Goal: Task Accomplishment & Management: Find specific page/section

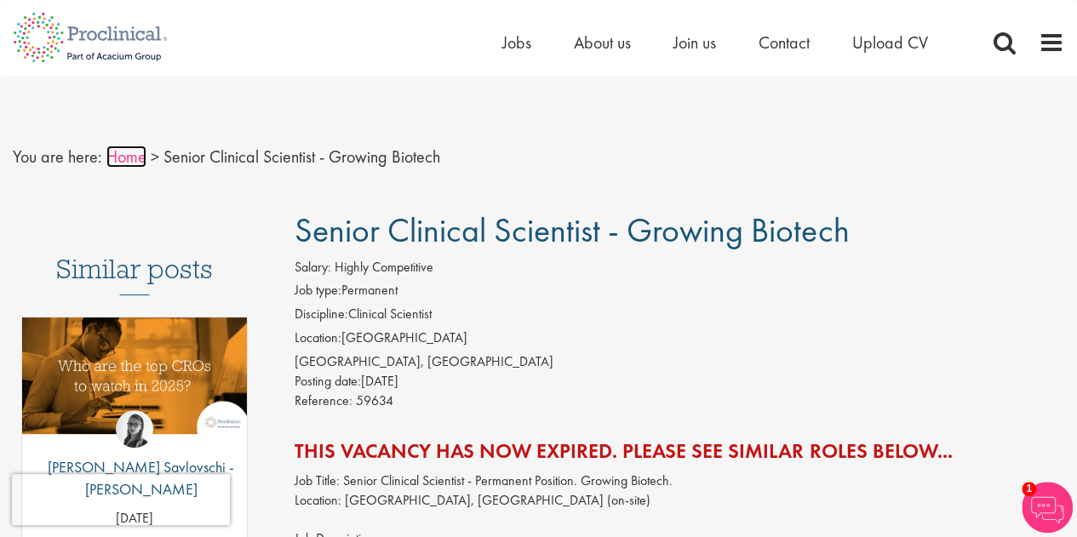
click at [129, 156] on link "Home" at bounding box center [126, 157] width 40 height 22
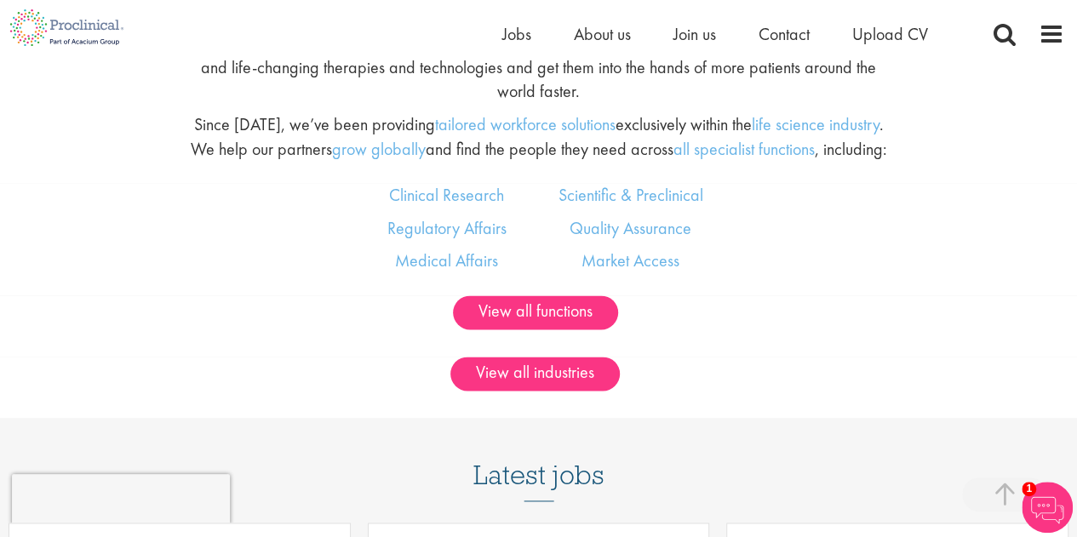
scroll to position [987, 0]
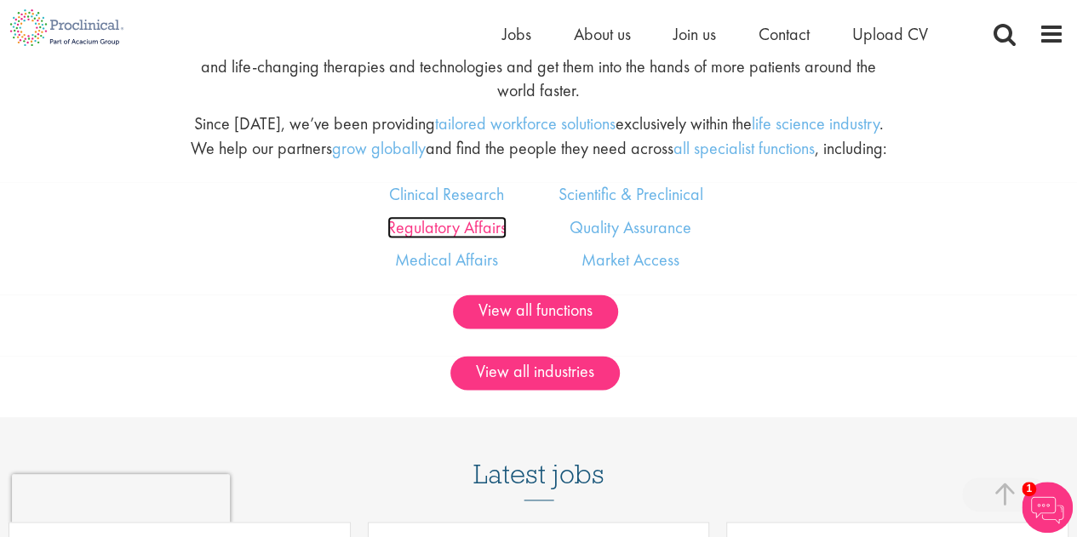
click at [466, 226] on link "Regulatory Affairs" at bounding box center [446, 227] width 119 height 22
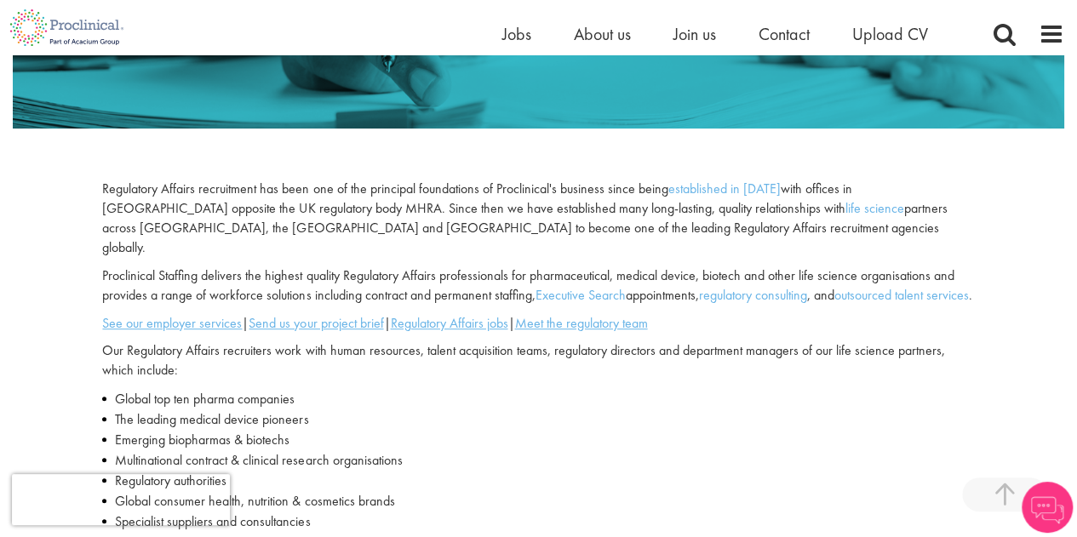
scroll to position [381, 0]
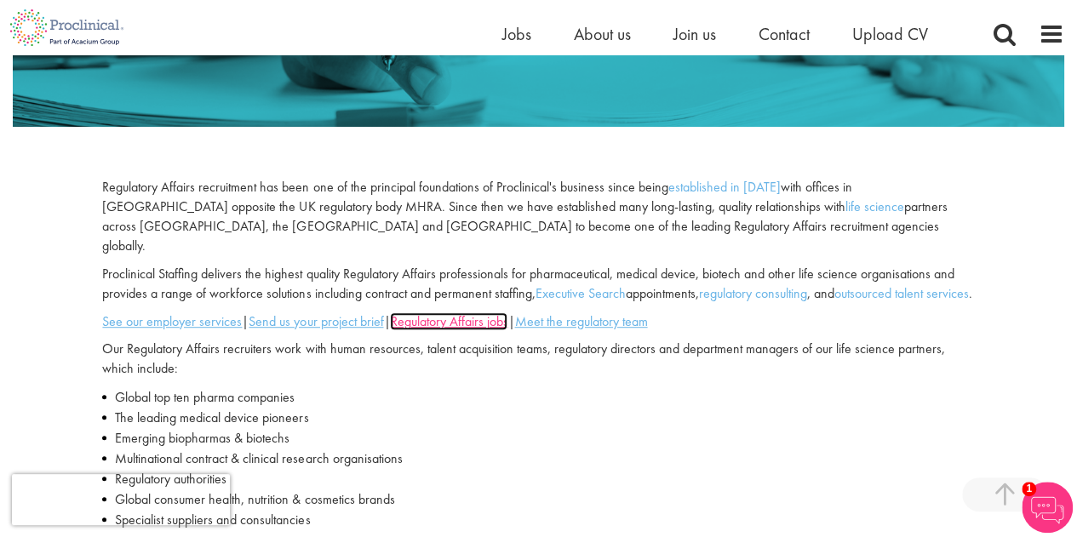
click at [435, 318] on u "Regulatory Affairs jobs" at bounding box center [448, 321] width 117 height 18
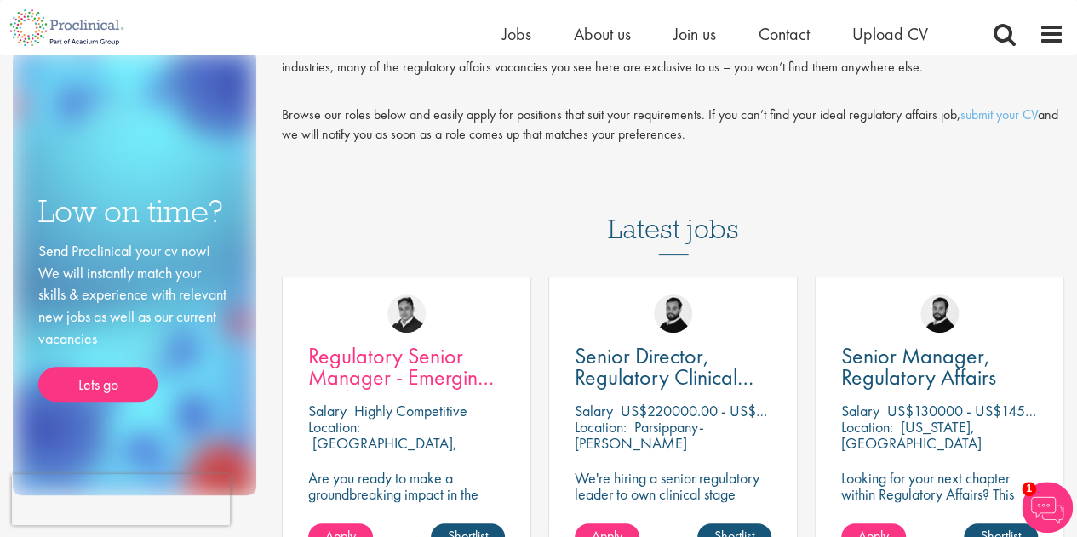
scroll to position [165, 0]
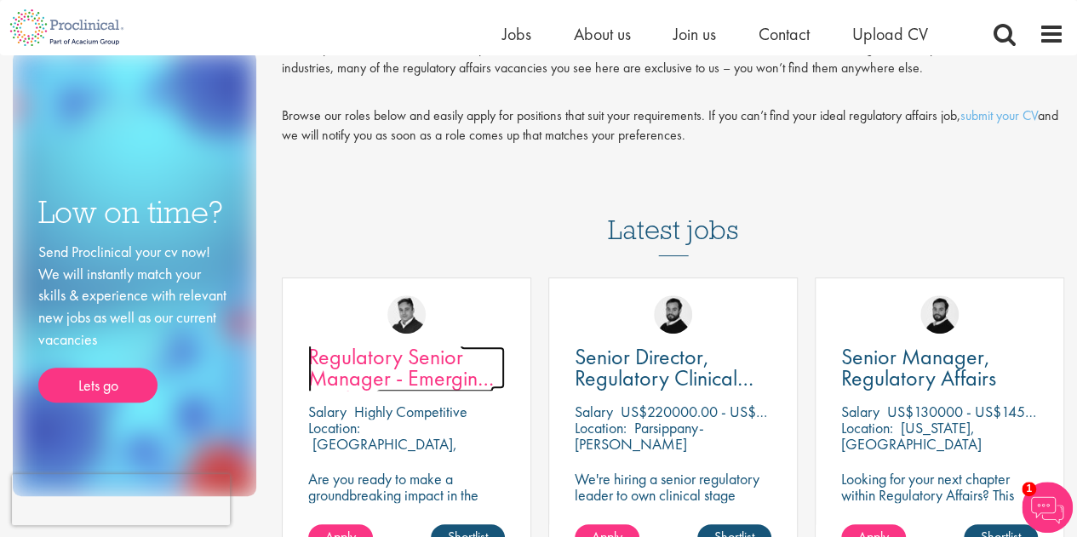
click at [424, 363] on span "Regulatory Senior Manager - Emerging Markets" at bounding box center [401, 378] width 186 height 72
